Goal: Use online tool/utility: Utilize a website feature to perform a specific function

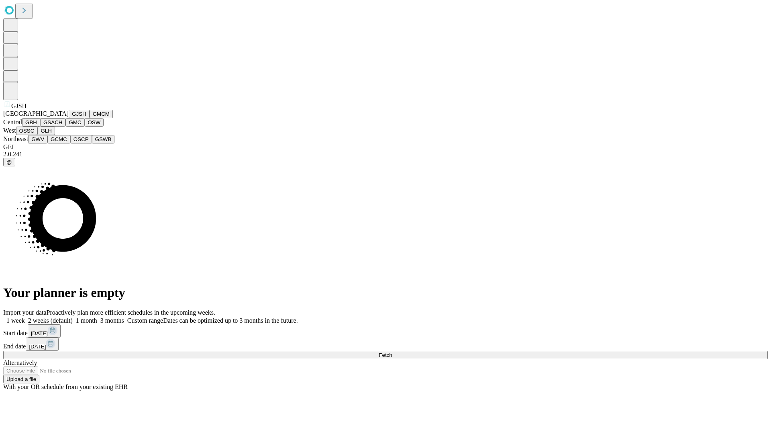
click at [69, 118] on button "GJSH" at bounding box center [79, 114] width 21 height 8
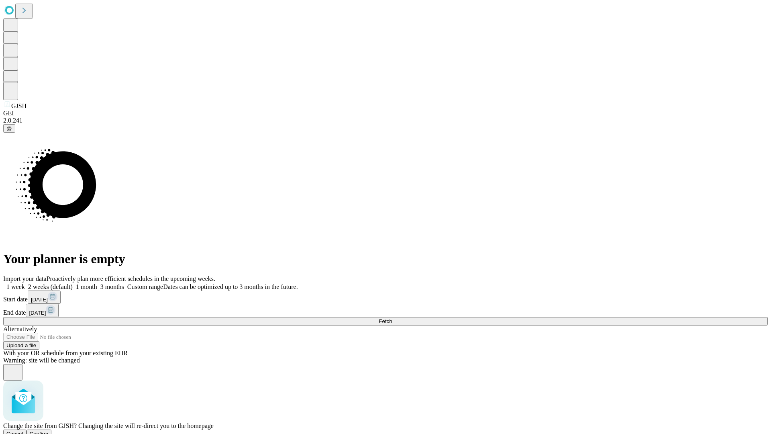
click at [49, 430] on span "Confirm" at bounding box center [39, 433] width 19 height 6
click at [73, 283] on label "2 weeks (default)" at bounding box center [49, 286] width 48 height 7
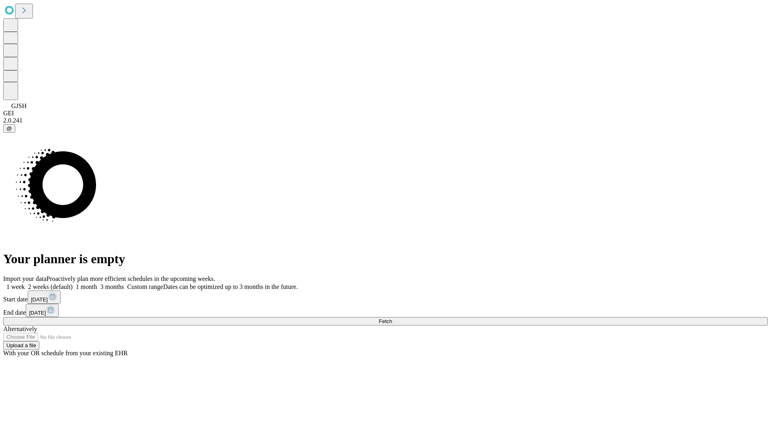
click at [392, 318] on span "Fetch" at bounding box center [385, 321] width 13 height 6
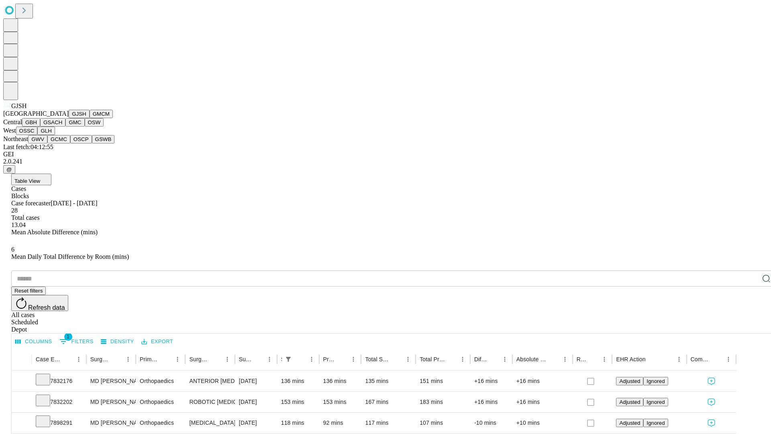
click at [90, 118] on button "GMCM" at bounding box center [101, 114] width 23 height 8
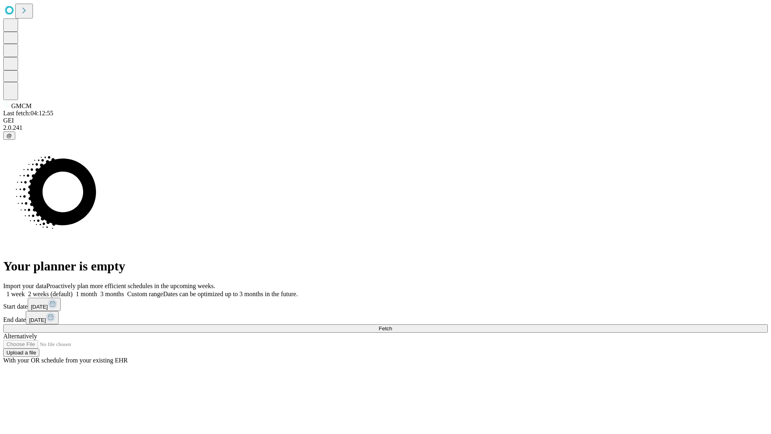
click at [392, 325] on span "Fetch" at bounding box center [385, 328] width 13 height 6
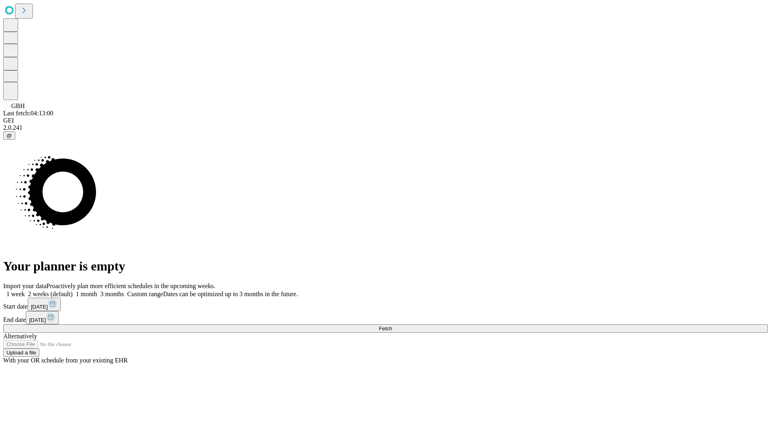
click at [73, 290] on label "2 weeks (default)" at bounding box center [49, 293] width 48 height 7
click at [392, 325] on span "Fetch" at bounding box center [385, 328] width 13 height 6
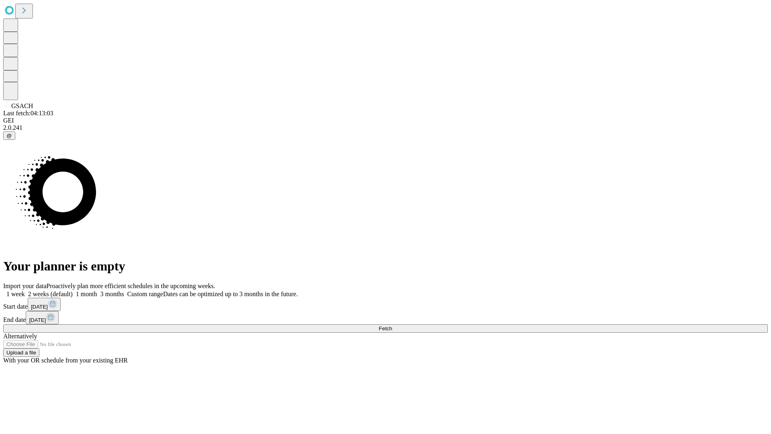
click at [73, 290] on label "2 weeks (default)" at bounding box center [49, 293] width 48 height 7
click at [392, 325] on span "Fetch" at bounding box center [385, 328] width 13 height 6
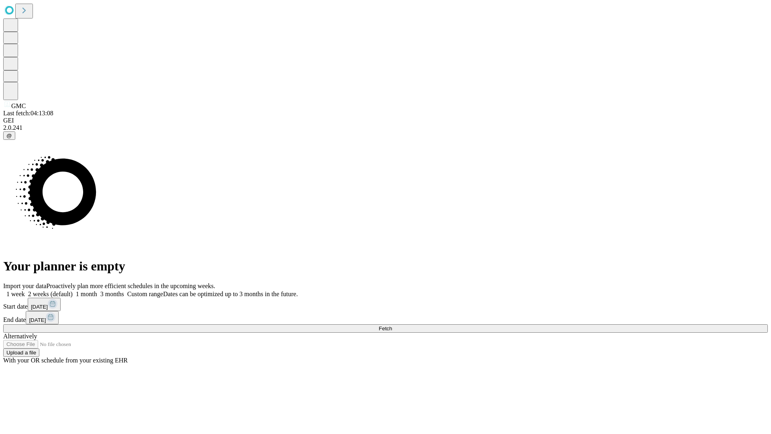
click at [73, 290] on label "2 weeks (default)" at bounding box center [49, 293] width 48 height 7
click at [392, 325] on span "Fetch" at bounding box center [385, 328] width 13 height 6
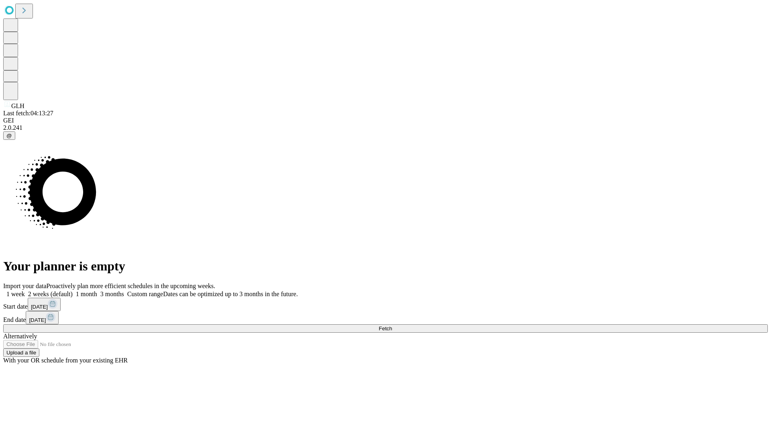
click at [73, 290] on label "2 weeks (default)" at bounding box center [49, 293] width 48 height 7
click at [392, 325] on span "Fetch" at bounding box center [385, 328] width 13 height 6
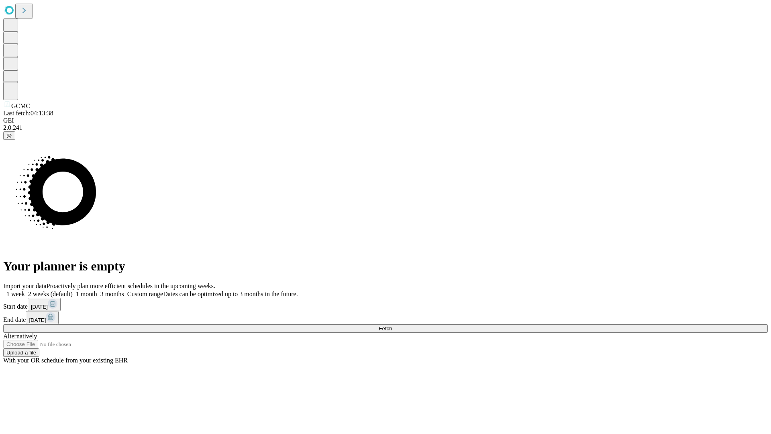
click at [392, 325] on span "Fetch" at bounding box center [385, 328] width 13 height 6
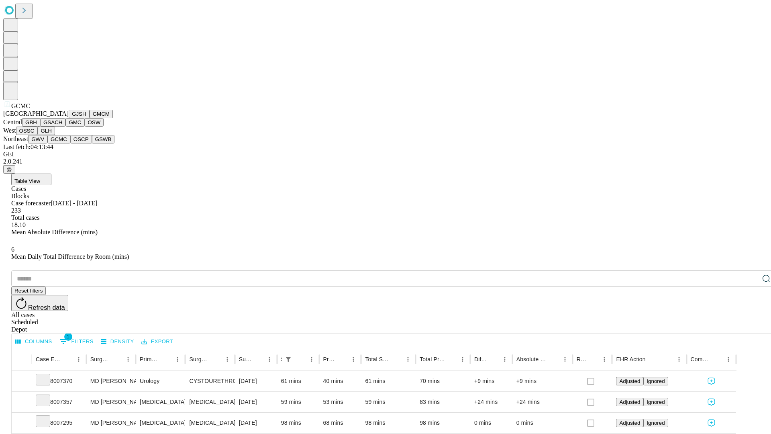
click at [70, 143] on button "OSCP" at bounding box center [81, 139] width 22 height 8
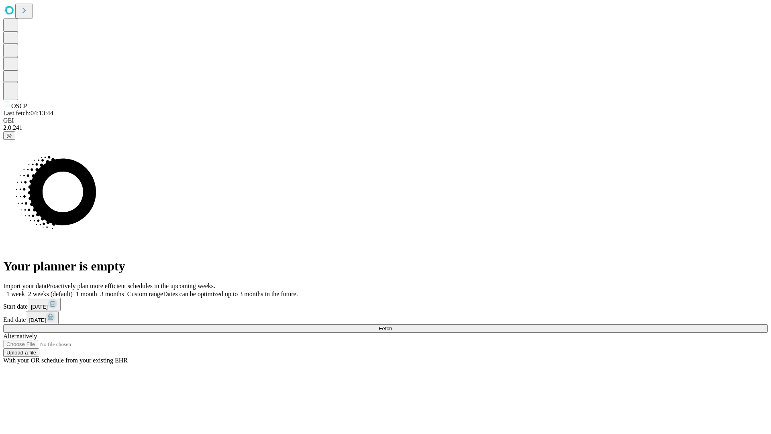
click at [392, 325] on span "Fetch" at bounding box center [385, 328] width 13 height 6
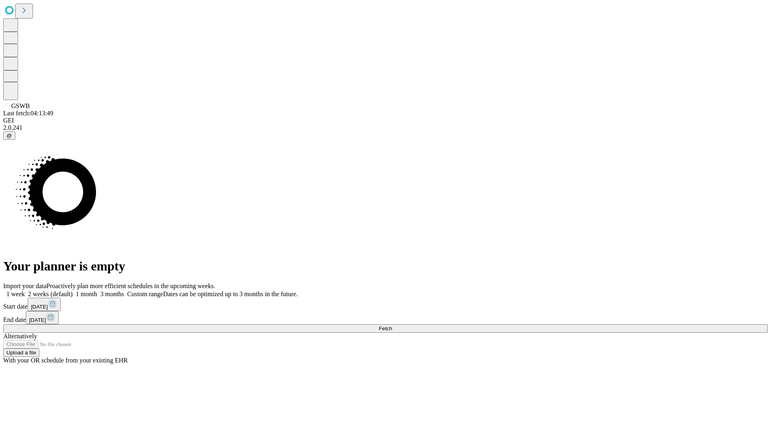
click at [73, 290] on label "2 weeks (default)" at bounding box center [49, 293] width 48 height 7
click at [392, 325] on span "Fetch" at bounding box center [385, 328] width 13 height 6
